Goal: Check status: Check status

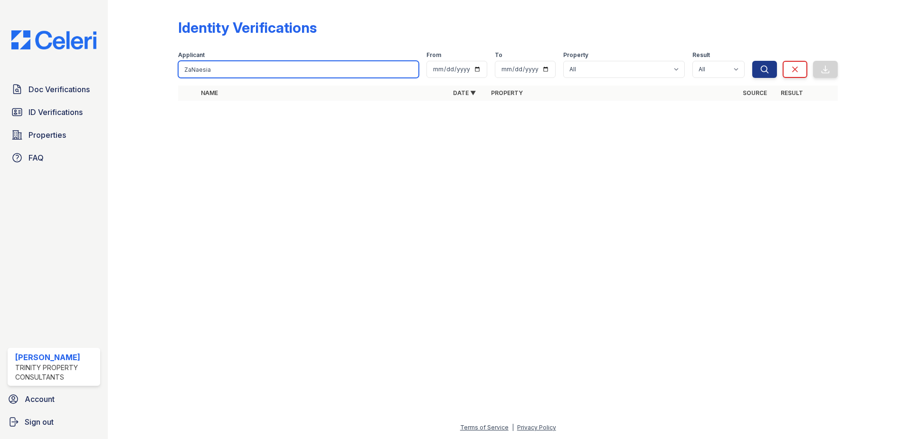
drag, startPoint x: 125, startPoint y: 80, endPoint x: -43, endPoint y: 71, distance: 168.9
click at [0, 71] on html "Doc Verifications ID Verifications Properties FAQ [PERSON_NAME] Trinity Propert…" at bounding box center [454, 219] width 908 height 439
type input "[PERSON_NAME]"
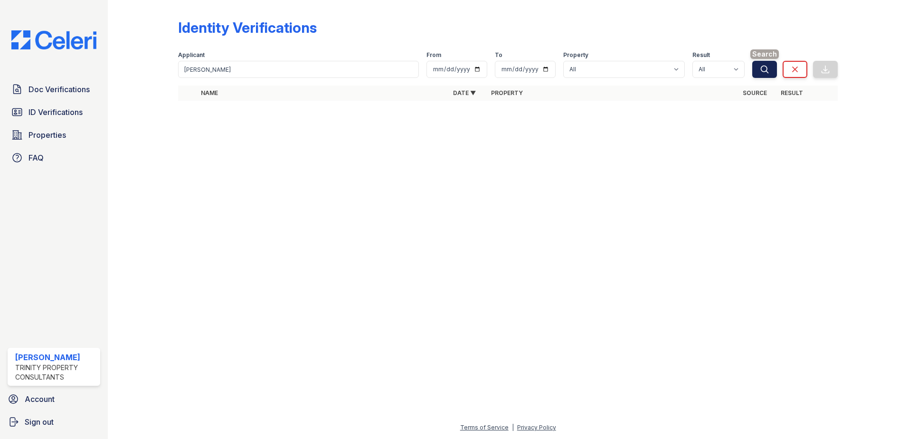
click at [762, 68] on icon "submit" at bounding box center [765, 70] width 10 height 10
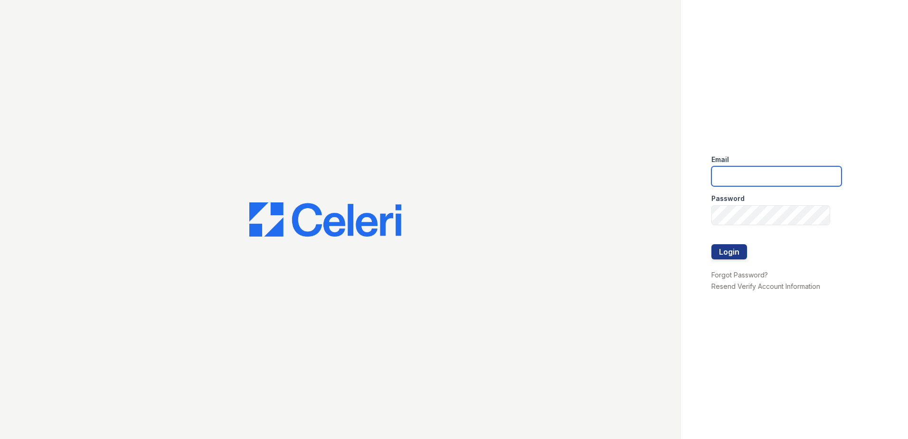
click at [765, 181] on input "email" at bounding box center [777, 176] width 130 height 20
type input "lawilliams@trinity-pm.com"
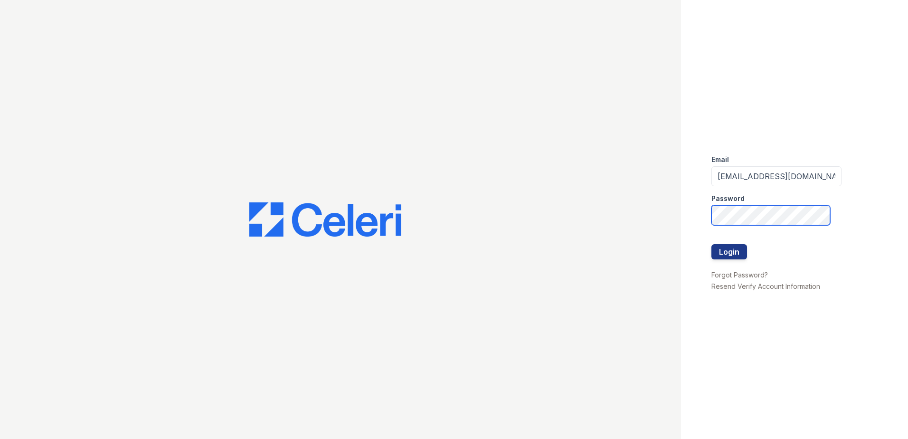
click at [712, 244] on button "Login" at bounding box center [730, 251] width 36 height 15
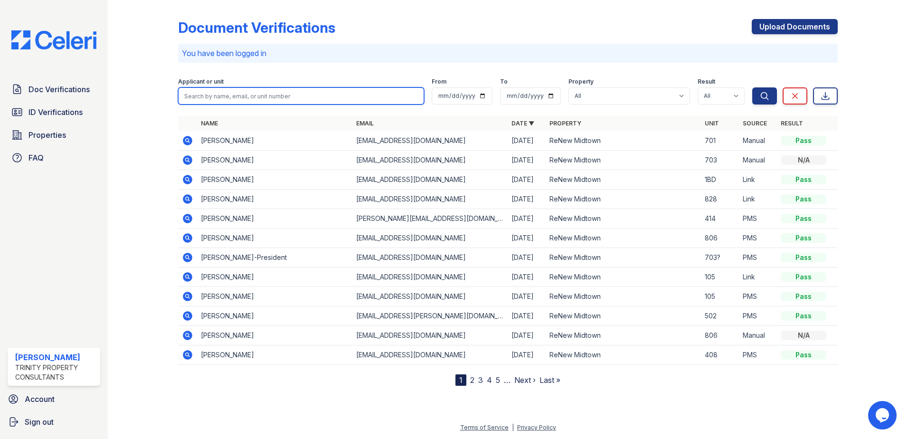
click at [247, 94] on input "search" at bounding box center [301, 95] width 246 height 17
type input "margarita williams"
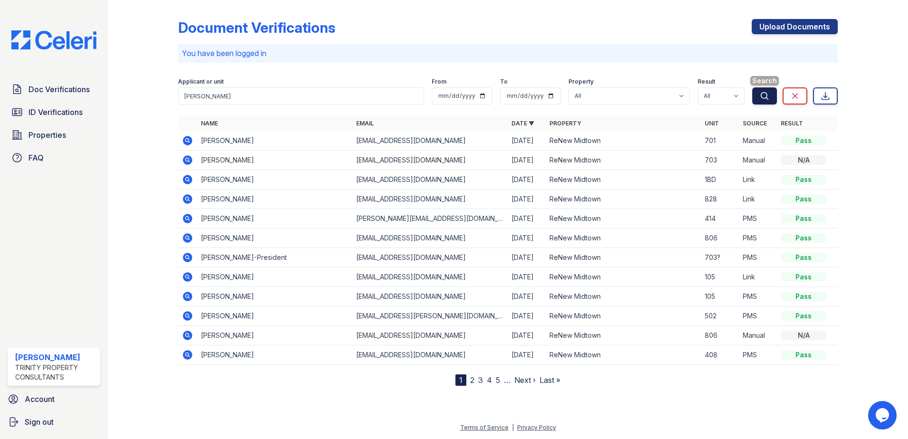
click at [766, 99] on icon "submit" at bounding box center [765, 96] width 10 height 10
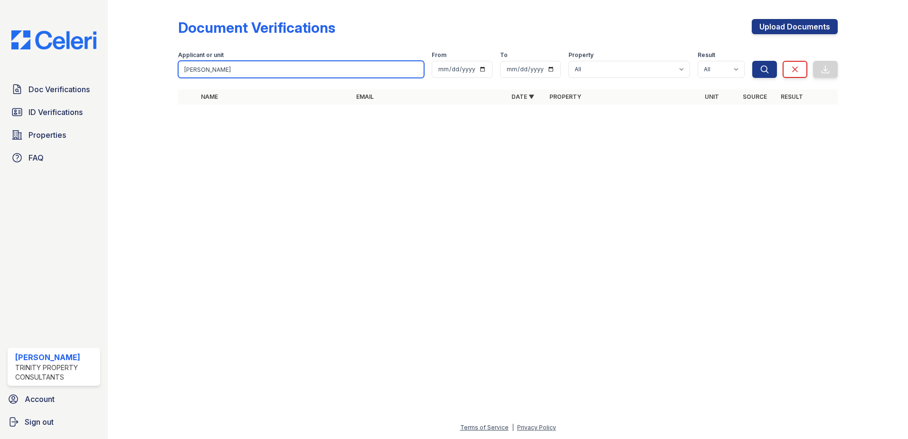
drag, startPoint x: 238, startPoint y: 65, endPoint x: -47, endPoint y: 85, distance: 285.2
click at [0, 85] on html "Doc Verifications ID Verifications Properties FAQ Larissa Williams Trinity Prop…" at bounding box center [454, 219] width 908 height 439
click at [267, 64] on input "search" at bounding box center [301, 69] width 246 height 17
type input "kaylyn"
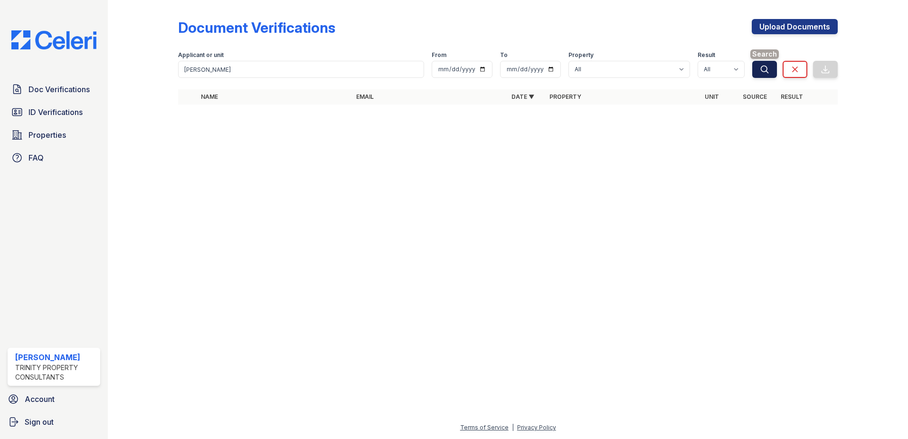
click at [760, 72] on button "Search" at bounding box center [764, 69] width 25 height 17
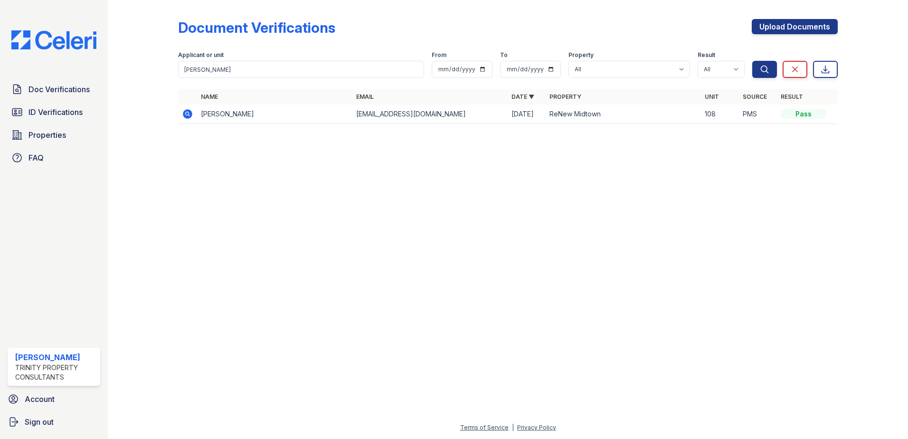
click at [193, 113] on icon at bounding box center [187, 113] width 11 height 11
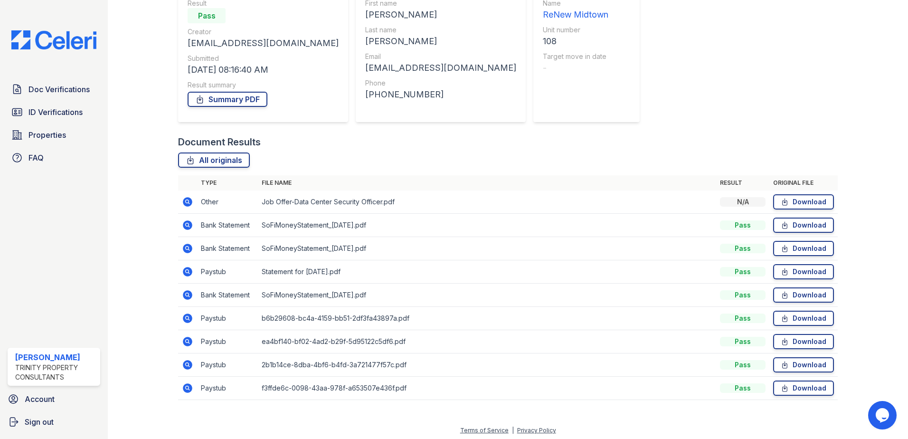
scroll to position [101, 0]
